Goal: Task Accomplishment & Management: Manage account settings

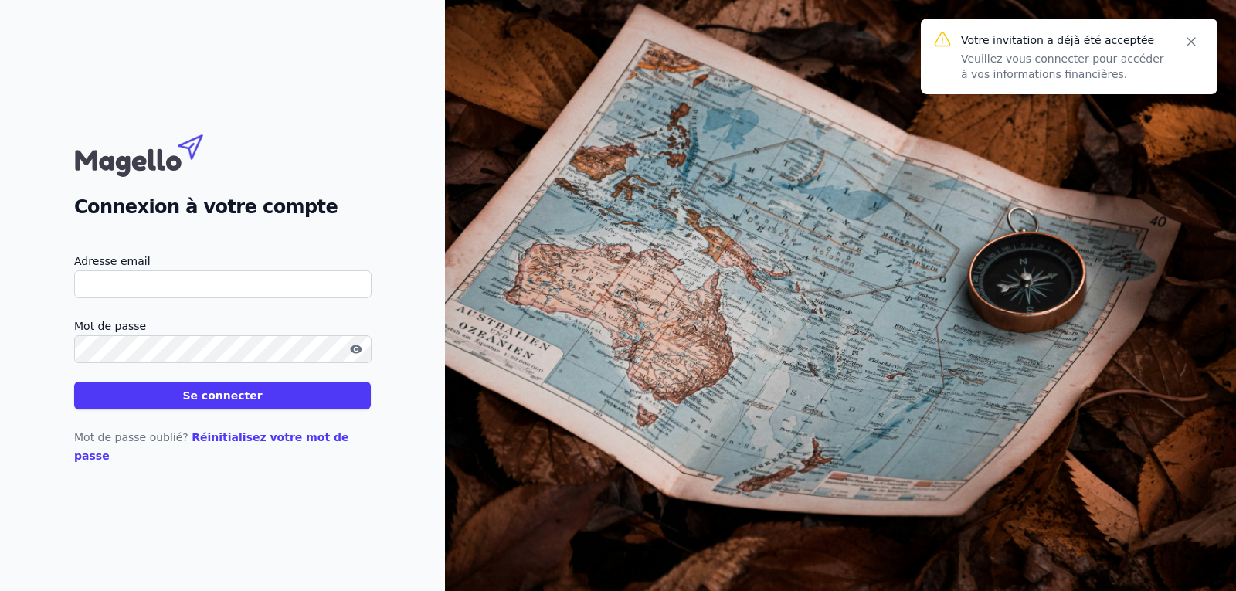
drag, startPoint x: 0, startPoint y: 0, endPoint x: 176, endPoint y: 296, distance: 344.3
click at [176, 296] on input "Adresse email" at bounding box center [222, 284] width 297 height 28
type input "[EMAIL_ADDRESS][DOMAIN_NAME]"
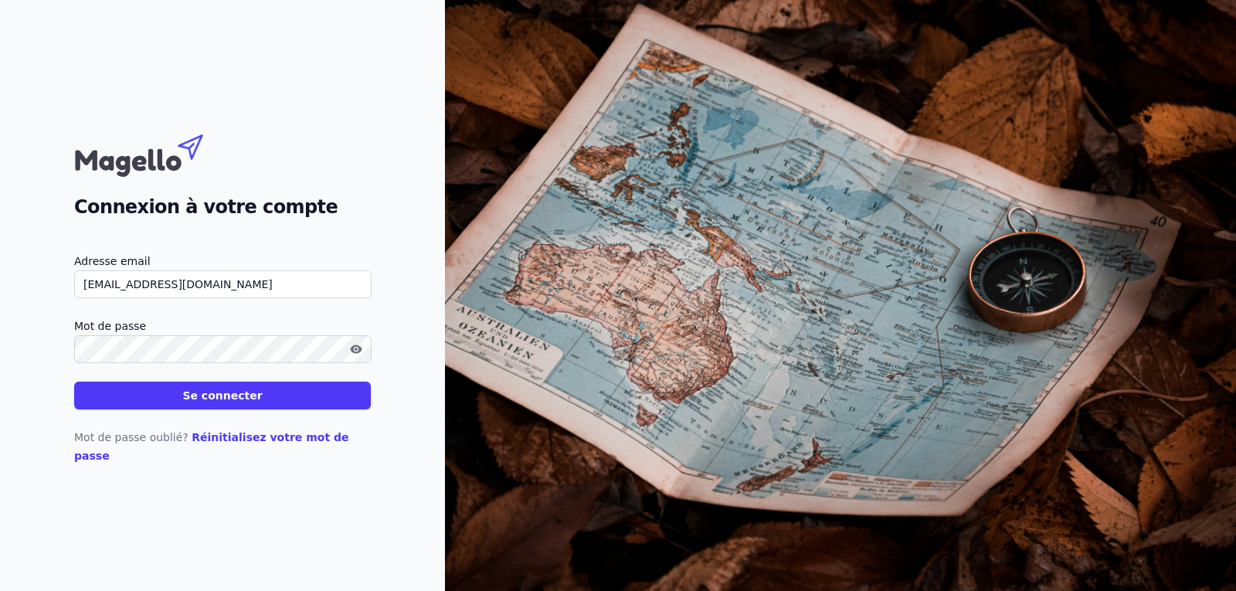
drag, startPoint x: 975, startPoint y: 133, endPoint x: 1010, endPoint y: 142, distance: 36.0
click at [976, 134] on img at bounding box center [840, 295] width 791 height 591
click at [234, 405] on button "Se connecter" at bounding box center [222, 396] width 297 height 28
click at [194, 409] on button "Se connecter" at bounding box center [222, 396] width 297 height 28
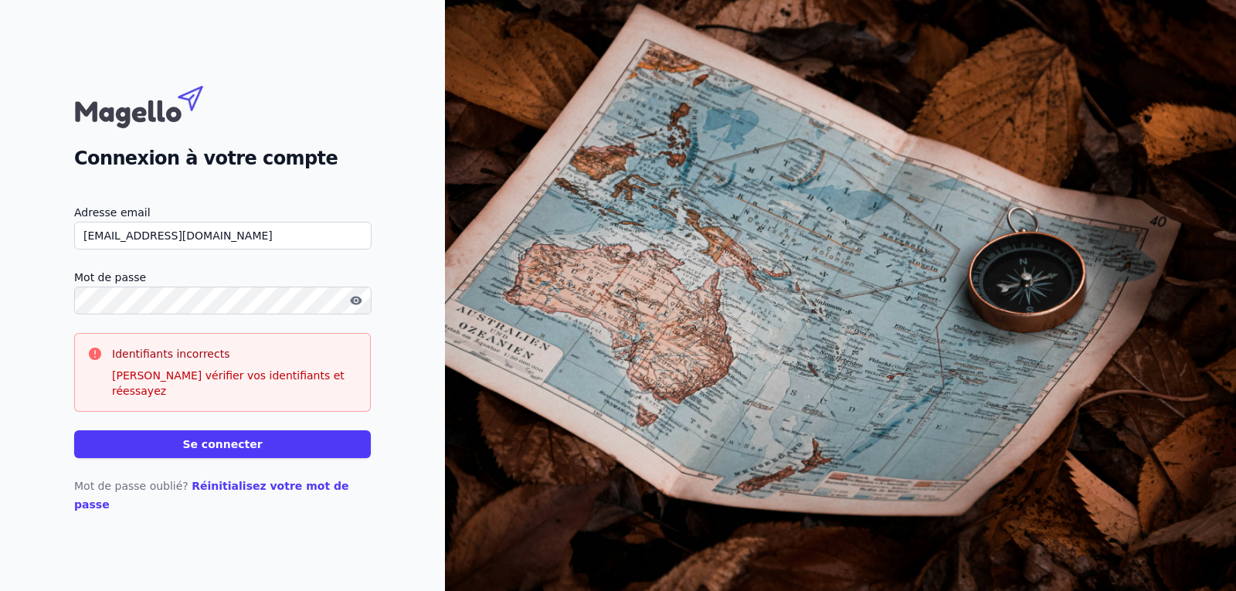
click at [229, 392] on p "[PERSON_NAME] vérifier vos identifiants et réessayez" at bounding box center [235, 383] width 246 height 31
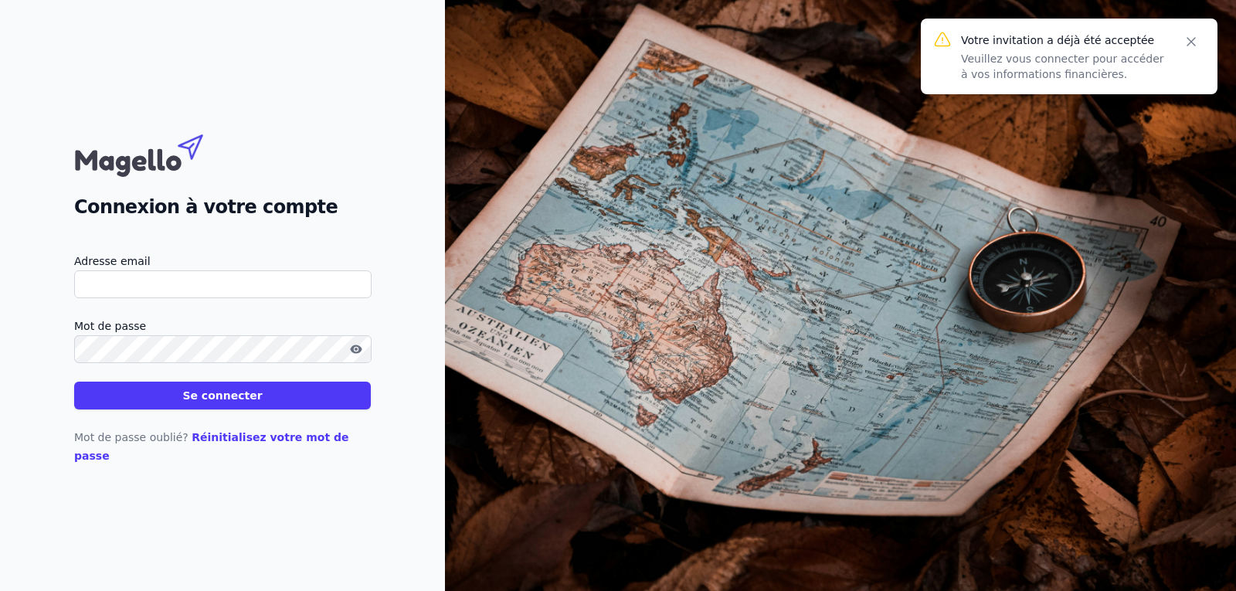
click at [214, 409] on button "Se connecter" at bounding box center [222, 396] width 297 height 28
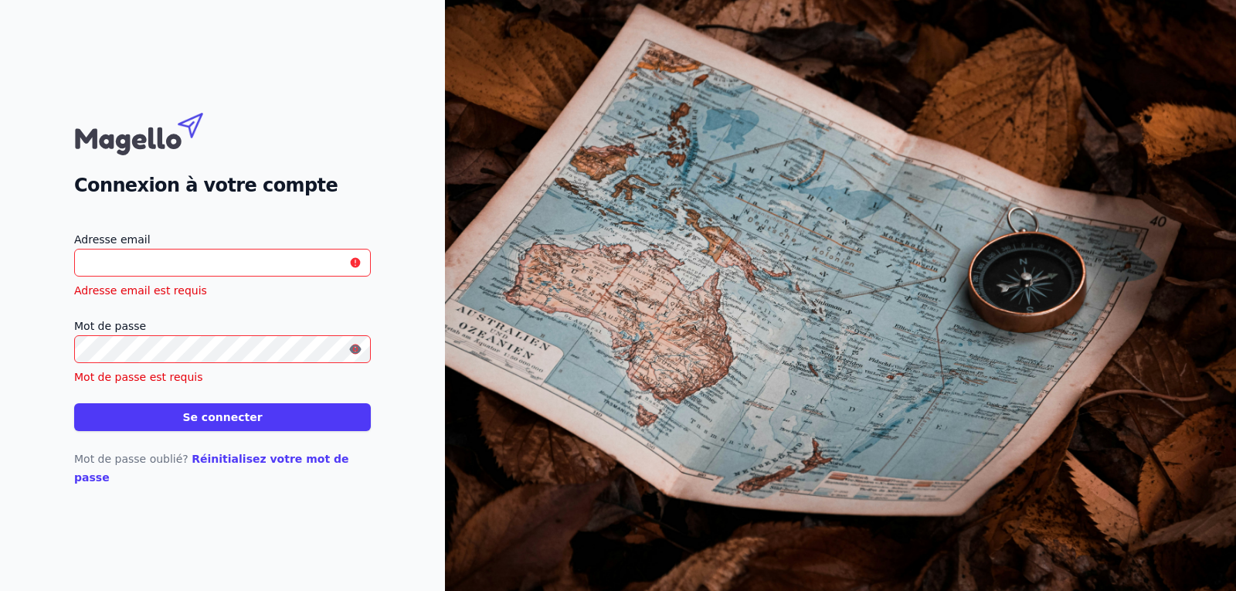
click at [215, 269] on input "Adresse email" at bounding box center [222, 263] width 297 height 28
type input "[EMAIL_ADDRESS][DOMAIN_NAME]"
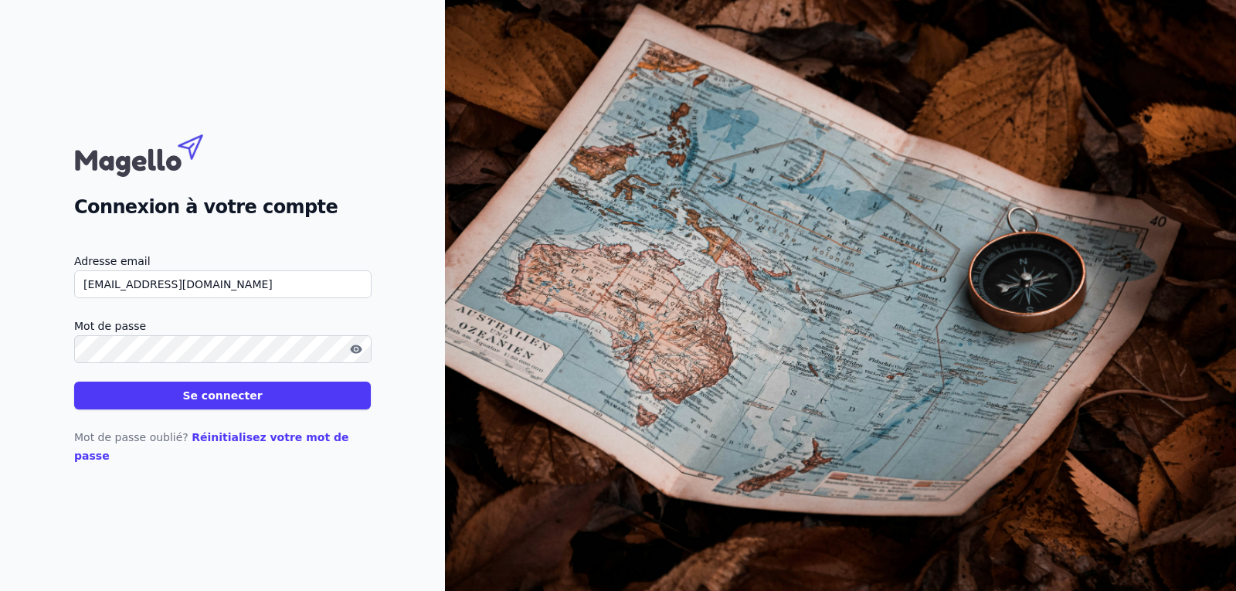
click at [206, 409] on button "Se connecter" at bounding box center [222, 396] width 297 height 28
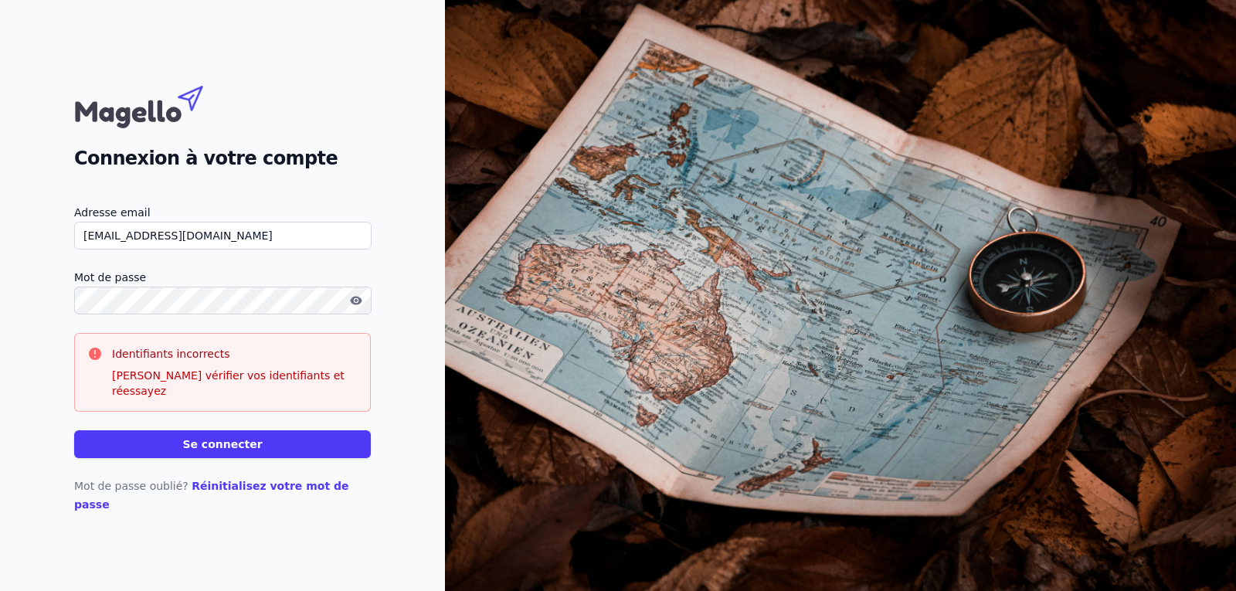
click at [355, 307] on icon "button" at bounding box center [356, 300] width 12 height 12
click at [224, 443] on button "Se connecter" at bounding box center [222, 444] width 297 height 28
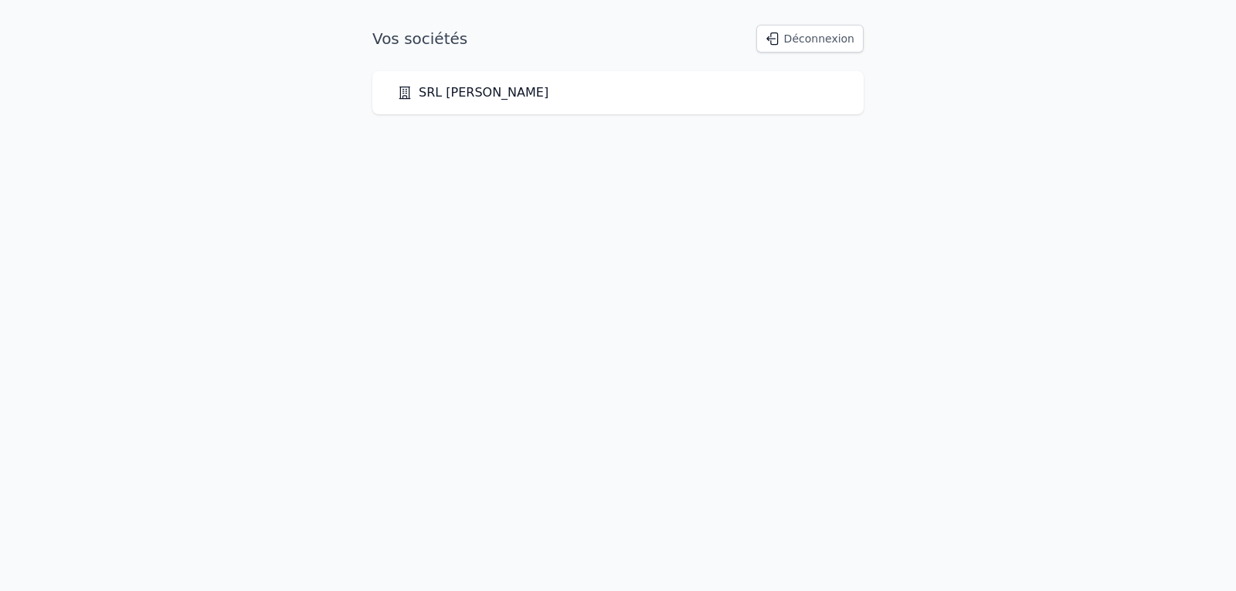
click at [467, 93] on link "SRL Vanderbec Stéphane" at bounding box center [472, 92] width 151 height 19
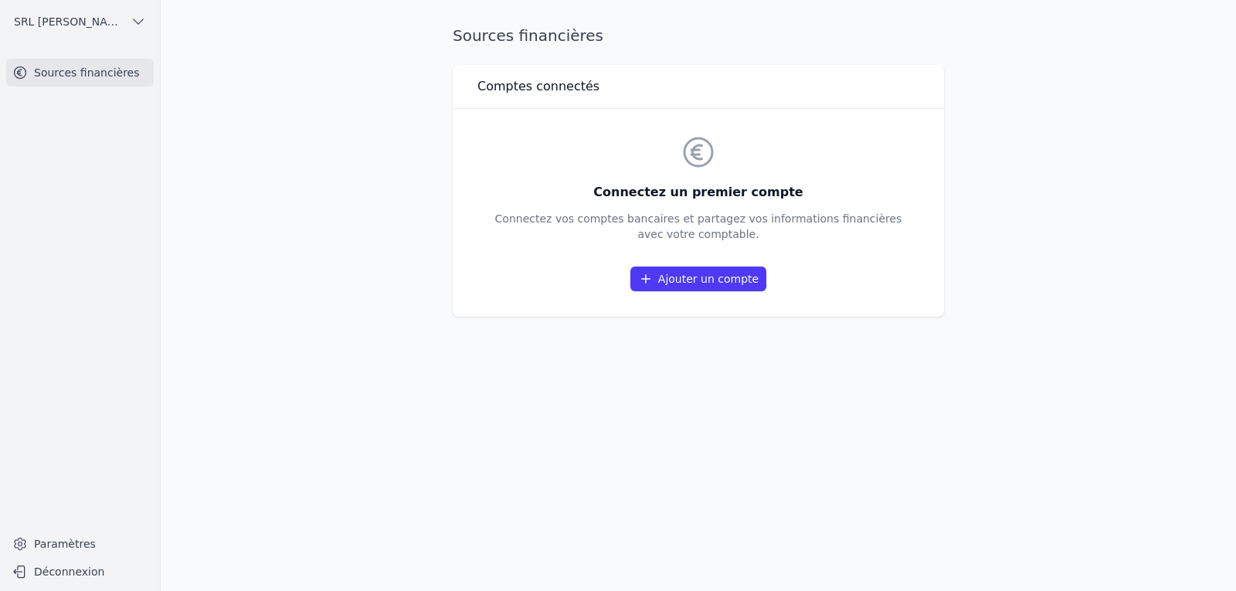
click at [694, 281] on link "Ajouter un compte" at bounding box center [698, 278] width 136 height 25
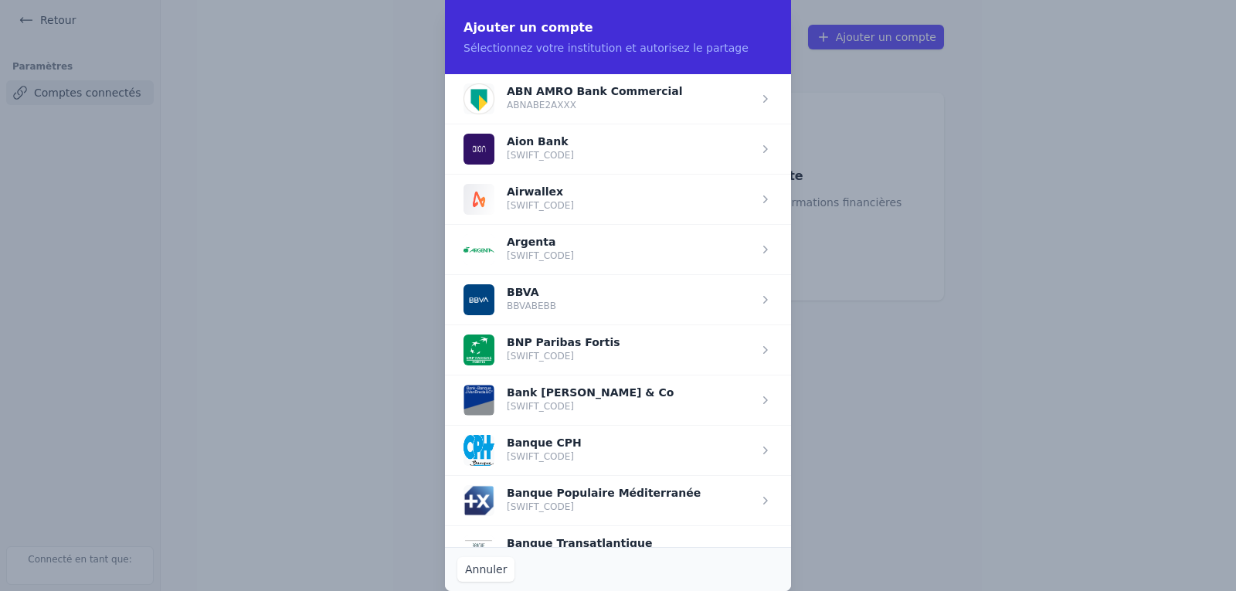
scroll to position [463, 0]
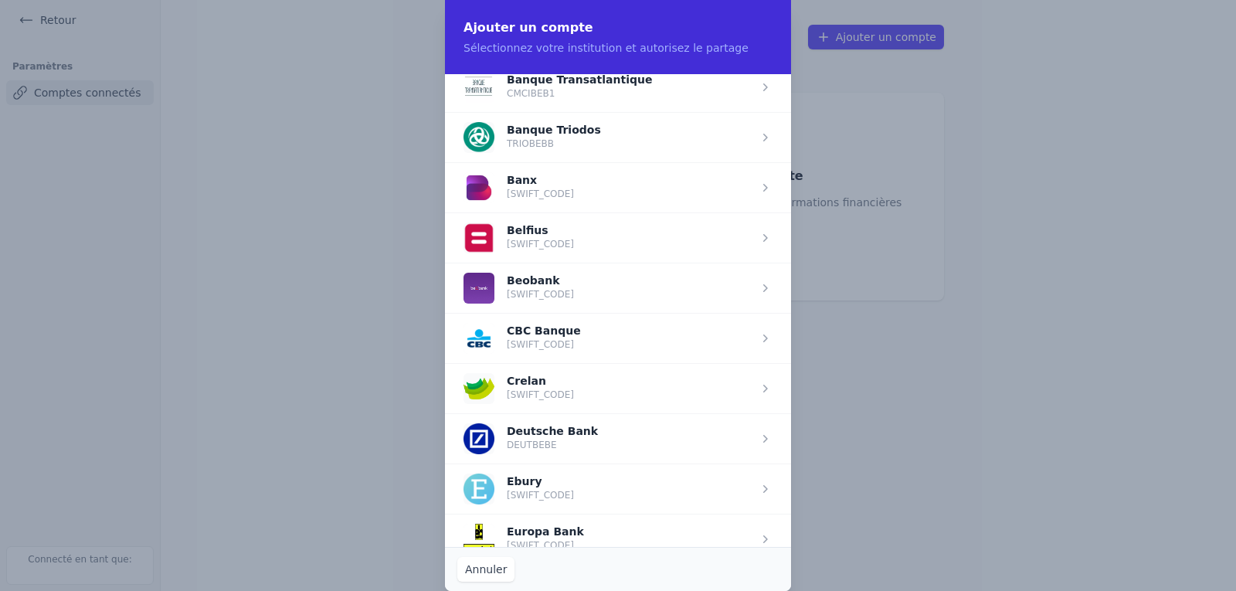
click at [511, 395] on span "button" at bounding box center [618, 388] width 346 height 50
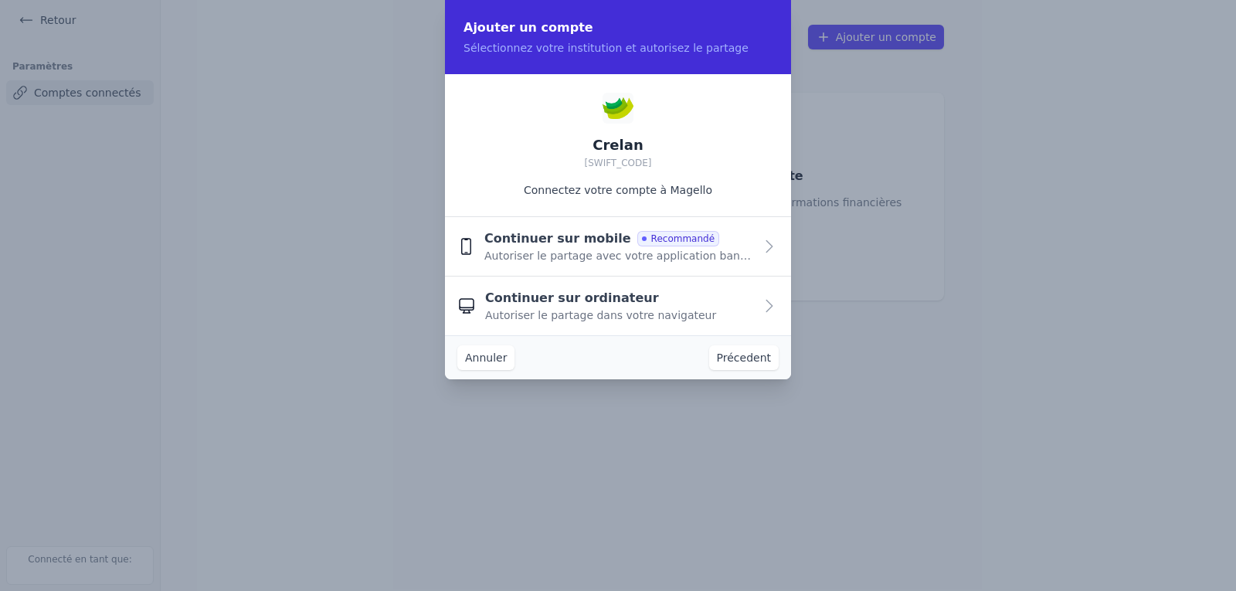
scroll to position [0, 0]
click at [551, 297] on span "Continuer sur ordinateur" at bounding box center [572, 298] width 174 height 19
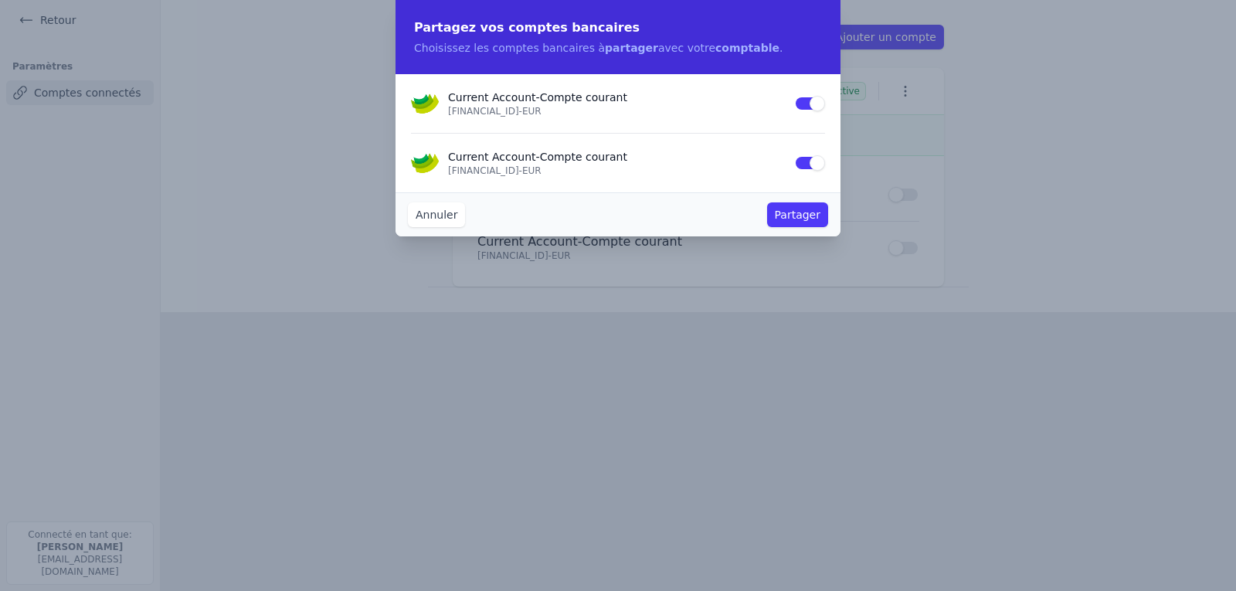
click at [813, 102] on button "Use setting" at bounding box center [809, 103] width 31 height 15
click at [796, 219] on button "Partager" at bounding box center [797, 214] width 61 height 25
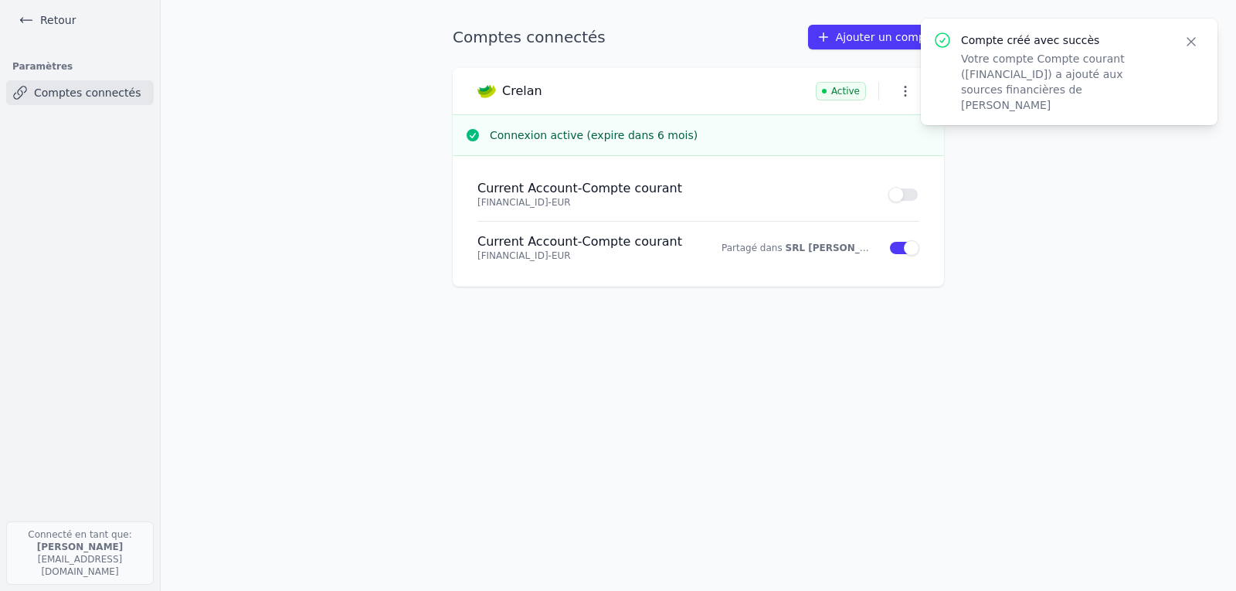
click at [1192, 46] on icon "button" at bounding box center [1190, 41] width 15 height 15
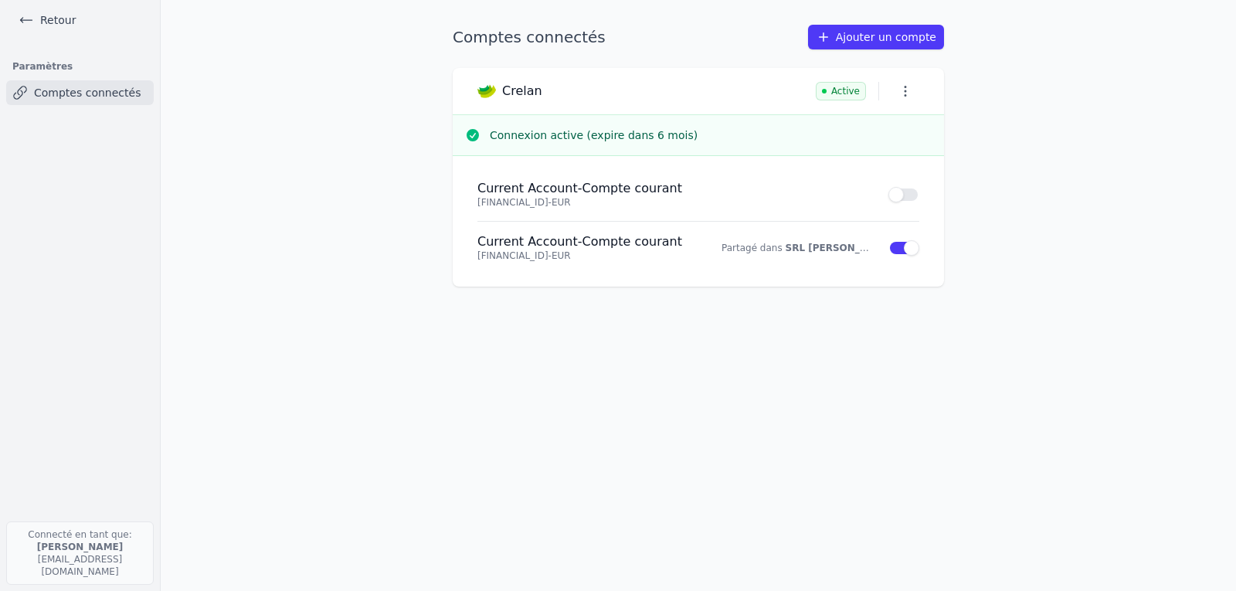
click at [47, 15] on link "Retour" at bounding box center [47, 20] width 70 height 22
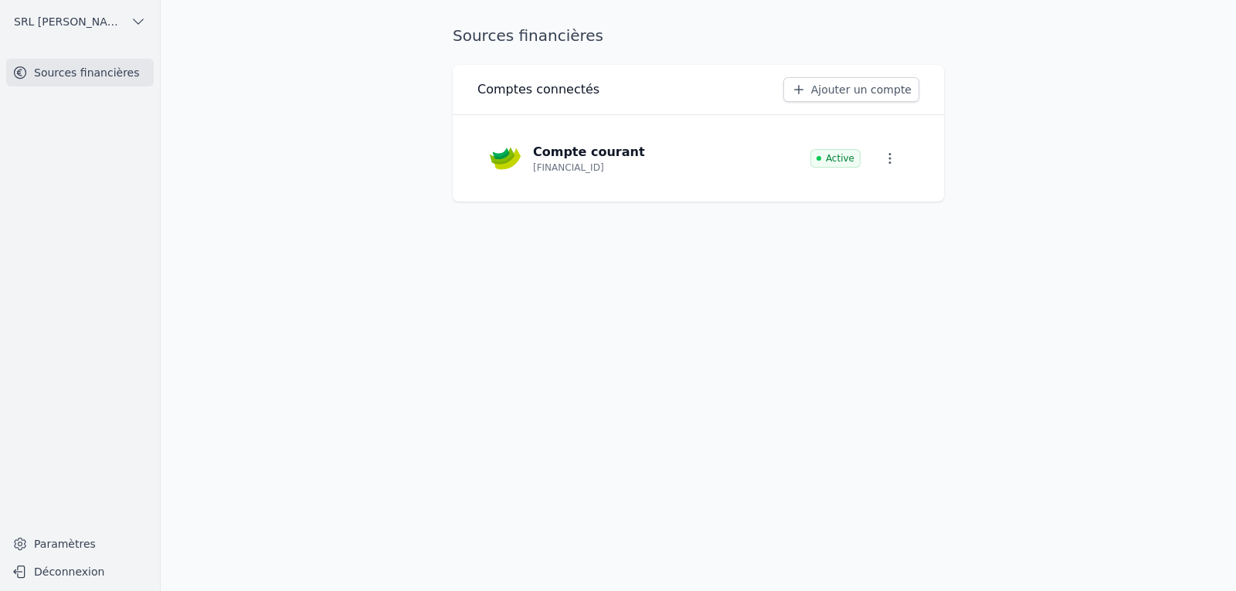
click at [137, 15] on icon "button" at bounding box center [138, 21] width 15 height 15
click at [114, 25] on div at bounding box center [618, 295] width 1236 height 591
click at [59, 76] on link "Sources financières" at bounding box center [80, 73] width 148 height 28
click at [33, 571] on button "Déconnexion" at bounding box center [80, 571] width 148 height 25
